Goal: Find specific page/section: Find specific page/section

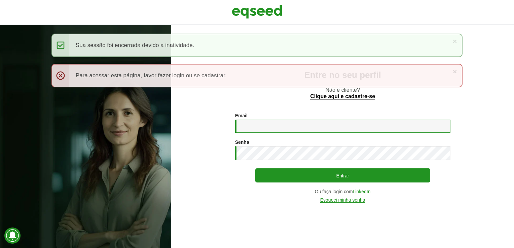
drag, startPoint x: 285, startPoint y: 123, endPoint x: 286, endPoint y: 130, distance: 6.8
click at [285, 122] on input "Email *" at bounding box center [342, 126] width 215 height 13
type input "**********"
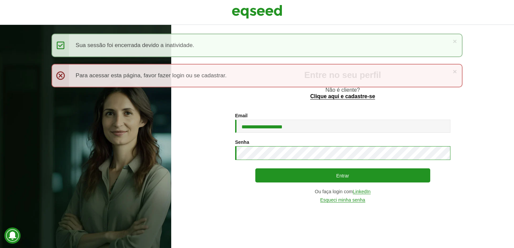
click at [255, 169] on button "Entrar" at bounding box center [342, 176] width 175 height 14
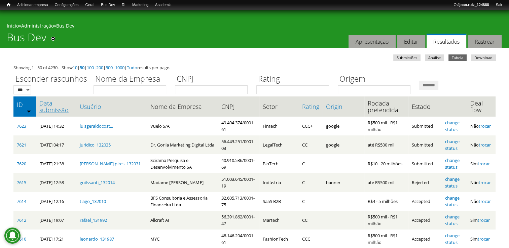
click at [62, 109] on link "Data submissão" at bounding box center [56, 106] width 34 height 13
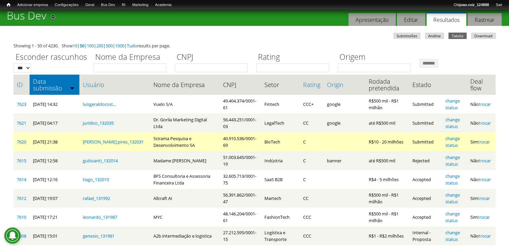
scroll to position [34, 0]
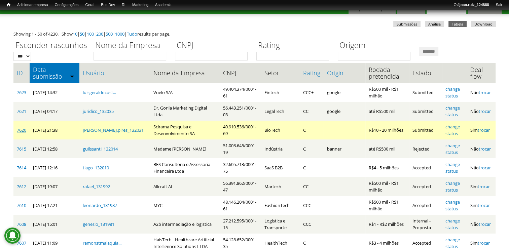
click at [26, 131] on link "7620" at bounding box center [21, 130] width 9 height 6
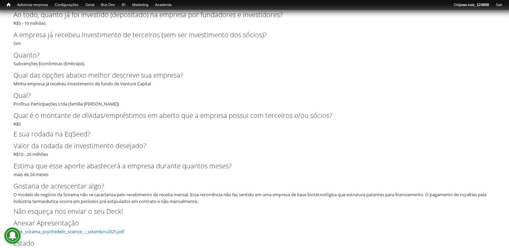
scroll to position [1675, 0]
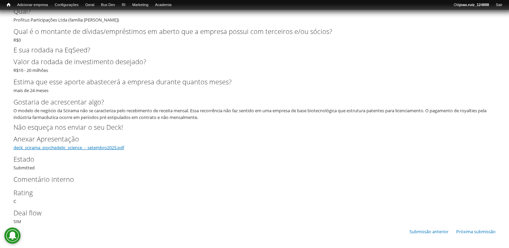
click at [90, 149] on link "deck_scirama_psychedelic_science_-_setembro2025.pdf" at bounding box center [68, 148] width 111 height 6
